Goal: Navigation & Orientation: Find specific page/section

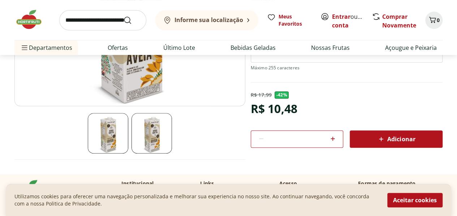
scroll to position [163, 0]
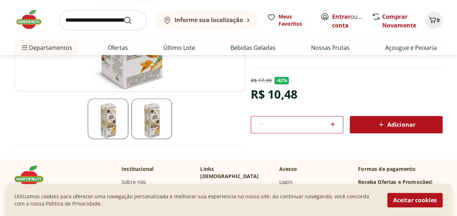
click at [146, 127] on img at bounding box center [152, 119] width 40 height 40
click at [119, 124] on img at bounding box center [108, 119] width 40 height 40
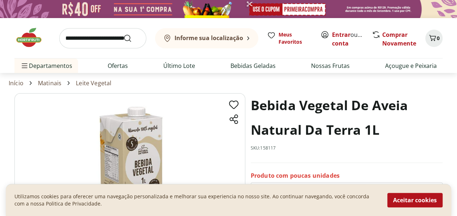
scroll to position [0, 0]
click at [252, 66] on link "Bebidas Geladas" at bounding box center [253, 65] width 45 height 9
